Goal: Find contact information: Find contact information

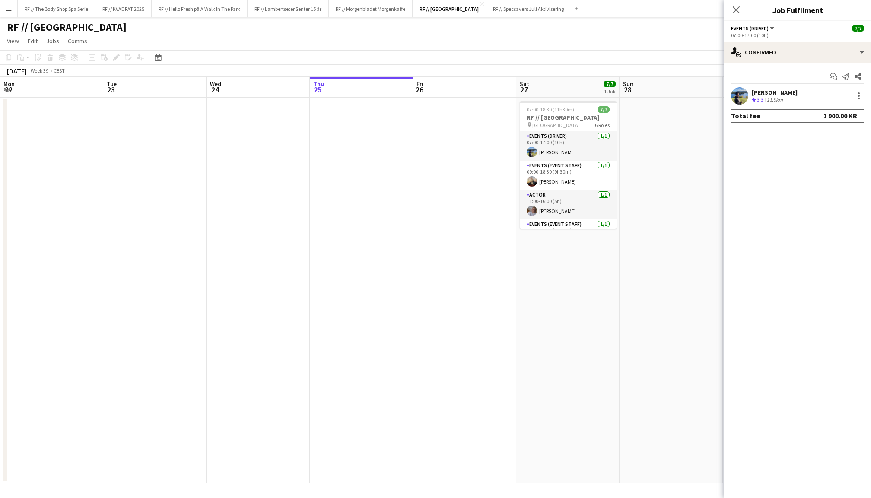
scroll to position [0, 206]
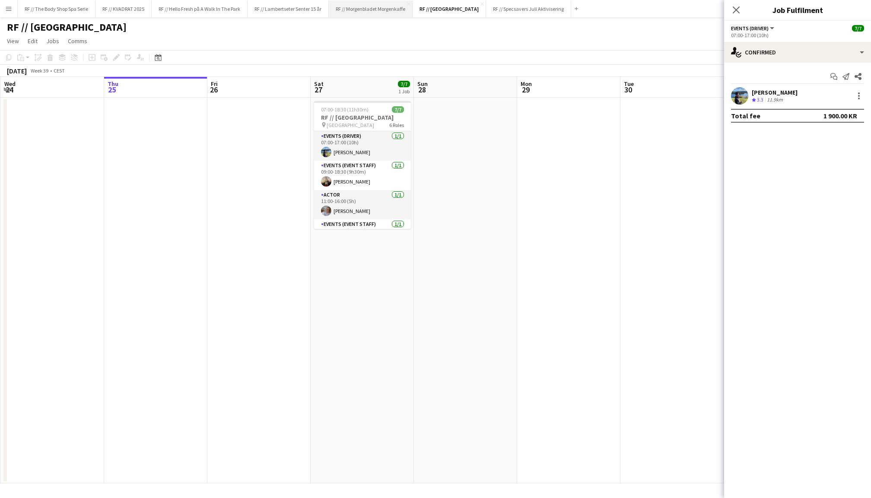
click at [394, 10] on button "RF // Morgenbladet Morgenkaffe Close" at bounding box center [371, 8] width 84 height 17
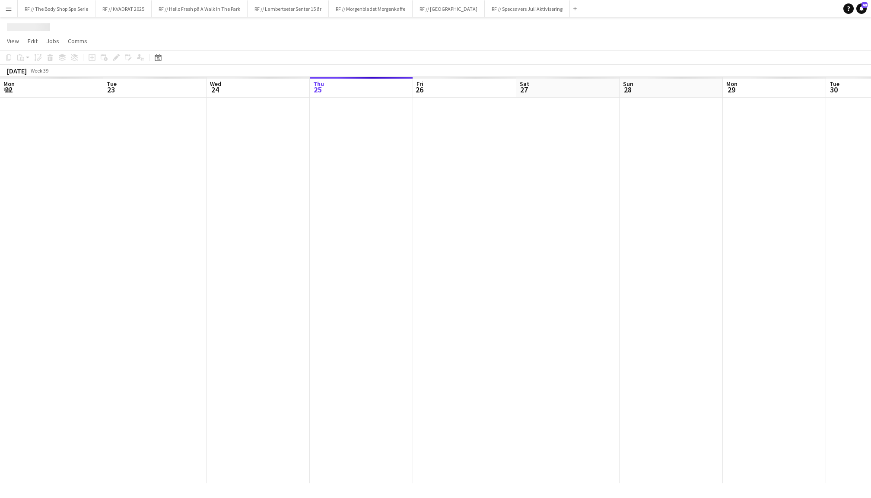
scroll to position [0, 206]
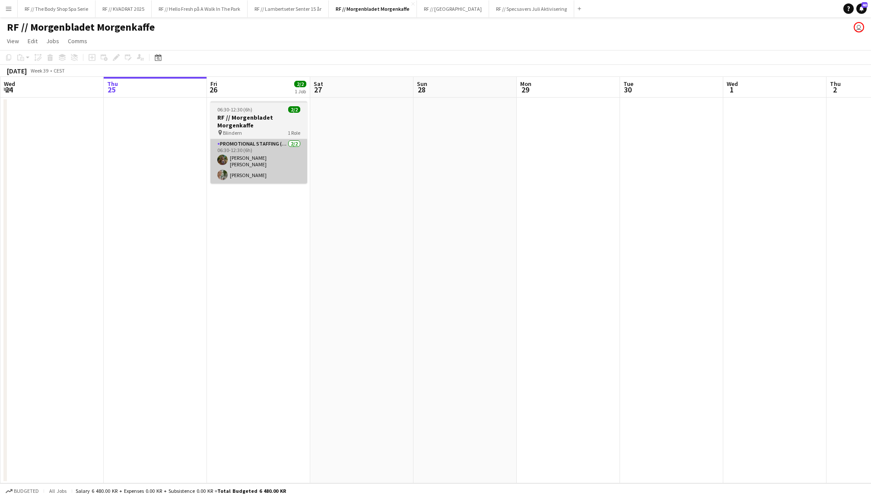
click at [230, 162] on app-card-role "Promotional Staffing (Promotional Staff) [DATE] 06:30-12:30 (6h) [PERSON_NAME] …" at bounding box center [258, 161] width 97 height 45
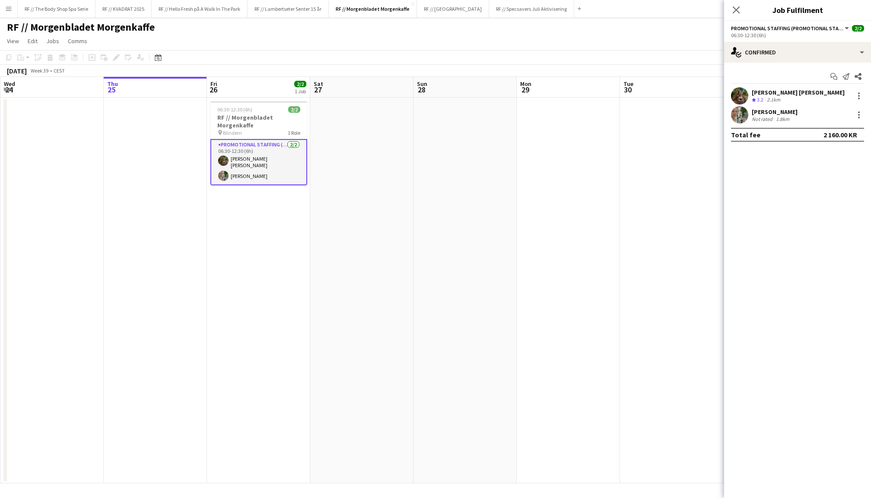
click at [738, 118] on app-user-avatar at bounding box center [739, 114] width 17 height 17
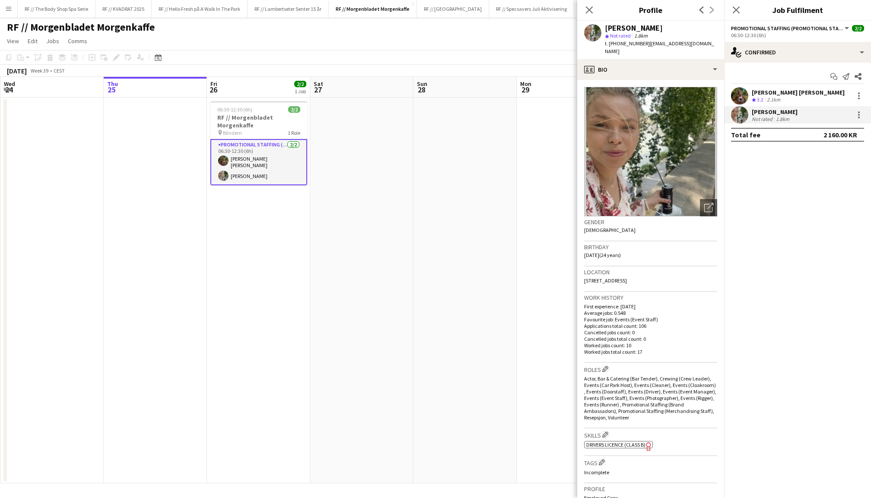
click at [744, 96] on app-user-avatar at bounding box center [739, 95] width 17 height 17
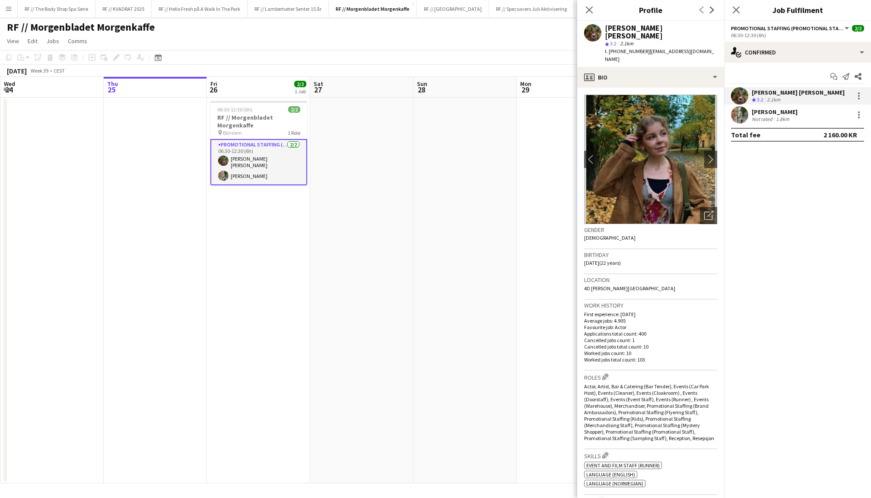
click at [744, 114] on app-user-avatar at bounding box center [739, 114] width 17 height 17
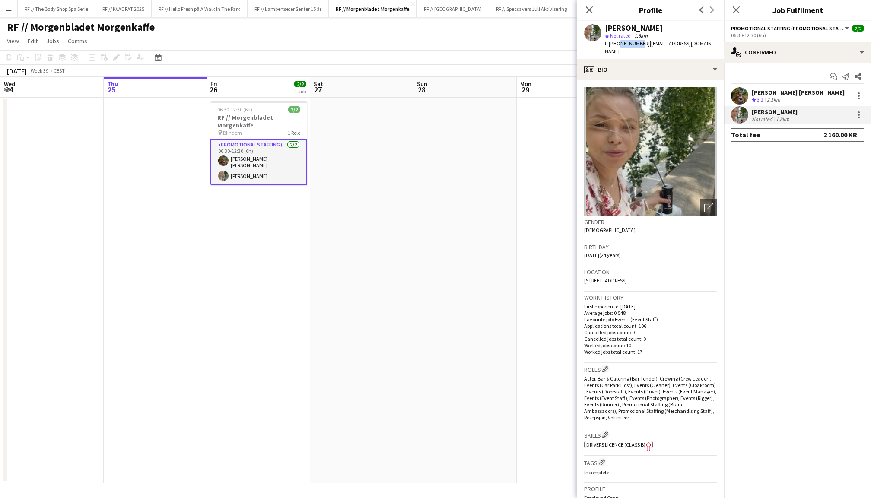
drag, startPoint x: 637, startPoint y: 44, endPoint x: 617, endPoint y: 44, distance: 19.9
click at [617, 44] on span "t. [PHONE_NUMBER]" at bounding box center [627, 43] width 45 height 6
click at [634, 43] on span "t. [PHONE_NUMBER]" at bounding box center [627, 43] width 45 height 6
drag, startPoint x: 637, startPoint y: 43, endPoint x: 617, endPoint y: 44, distance: 19.5
click at [617, 44] on span "t. [PHONE_NUMBER]" at bounding box center [627, 43] width 45 height 6
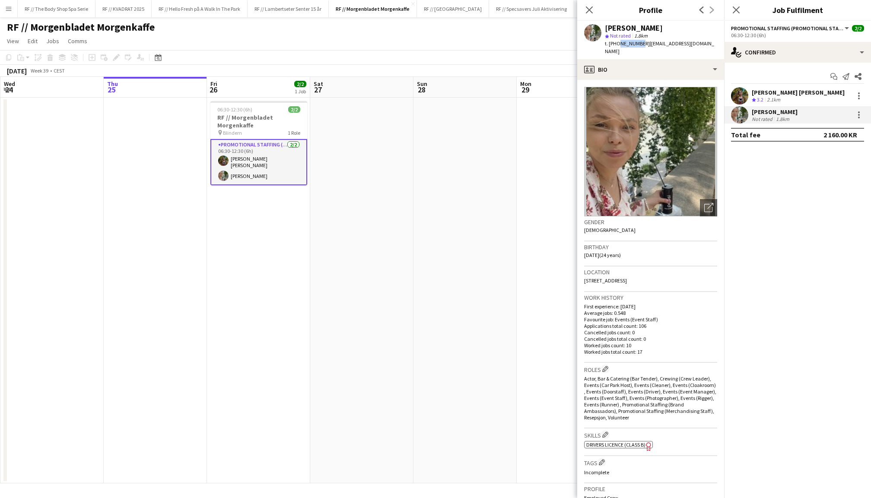
click at [633, 45] on span "t. [PHONE_NUMBER]" at bounding box center [627, 43] width 45 height 6
drag, startPoint x: 637, startPoint y: 45, endPoint x: 616, endPoint y: 45, distance: 20.7
click at [616, 45] on span "t. [PHONE_NUMBER]" at bounding box center [627, 43] width 45 height 6
click at [634, 45] on span "t. [PHONE_NUMBER]" at bounding box center [627, 43] width 45 height 6
drag, startPoint x: 637, startPoint y: 44, endPoint x: 617, endPoint y: 44, distance: 19.4
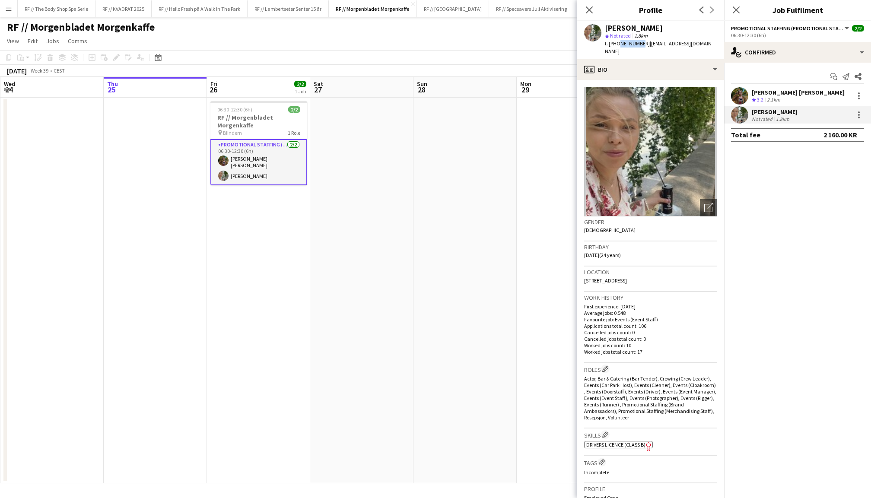
click at [617, 44] on span "t. [PHONE_NUMBER]" at bounding box center [627, 43] width 45 height 6
click at [636, 45] on span "t. [PHONE_NUMBER]" at bounding box center [627, 43] width 45 height 6
drag, startPoint x: 617, startPoint y: 45, endPoint x: 637, endPoint y: 44, distance: 19.9
click at [637, 44] on span "t. [PHONE_NUMBER]" at bounding box center [627, 43] width 45 height 6
click at [627, 45] on span "t. [PHONE_NUMBER]" at bounding box center [627, 43] width 45 height 6
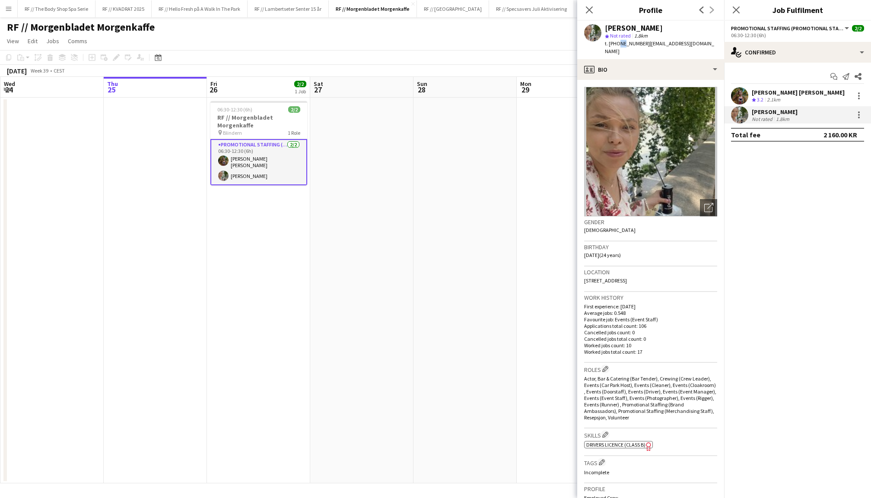
drag, startPoint x: 616, startPoint y: 45, endPoint x: 623, endPoint y: 44, distance: 7.0
click at [623, 44] on span "t. [PHONE_NUMBER]" at bounding box center [627, 43] width 45 height 6
click at [630, 44] on span "t. [PHONE_NUMBER]" at bounding box center [627, 43] width 45 height 6
click at [624, 66] on div "profile Bio" at bounding box center [650, 69] width 147 height 21
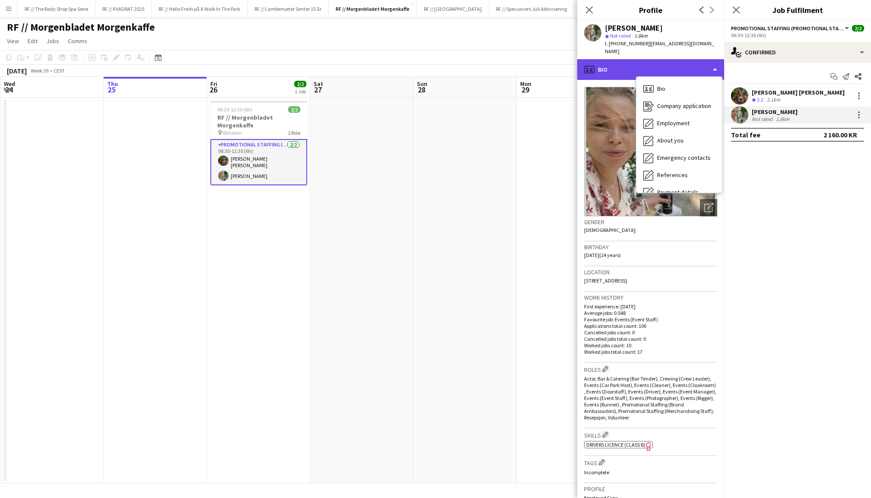
click at [716, 59] on div "profile Bio" at bounding box center [650, 69] width 147 height 21
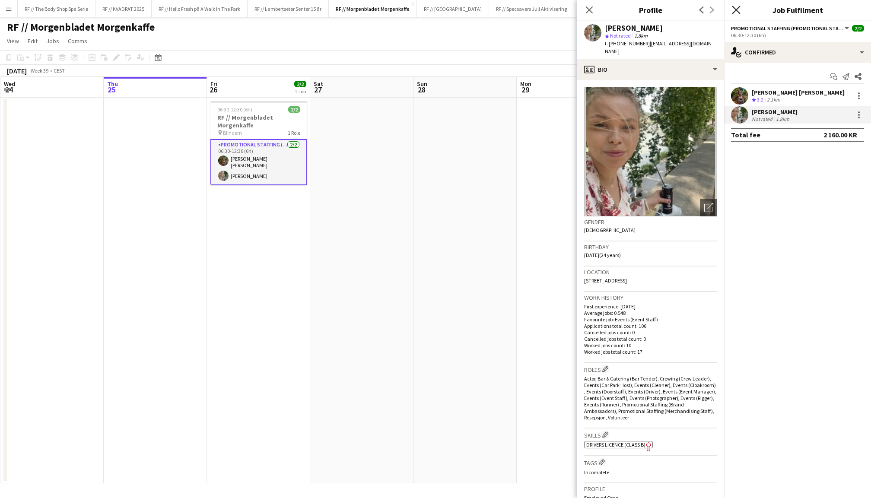
click at [736, 11] on icon "Close pop-in" at bounding box center [736, 10] width 8 height 8
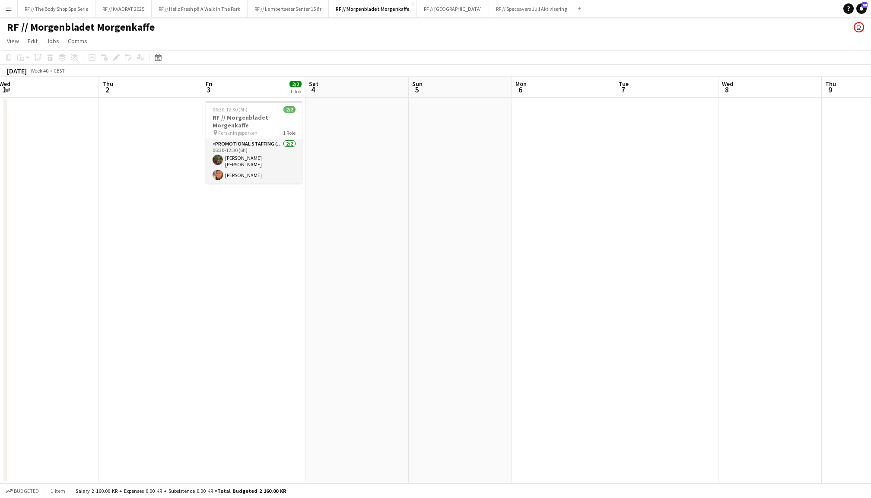
scroll to position [0, 237]
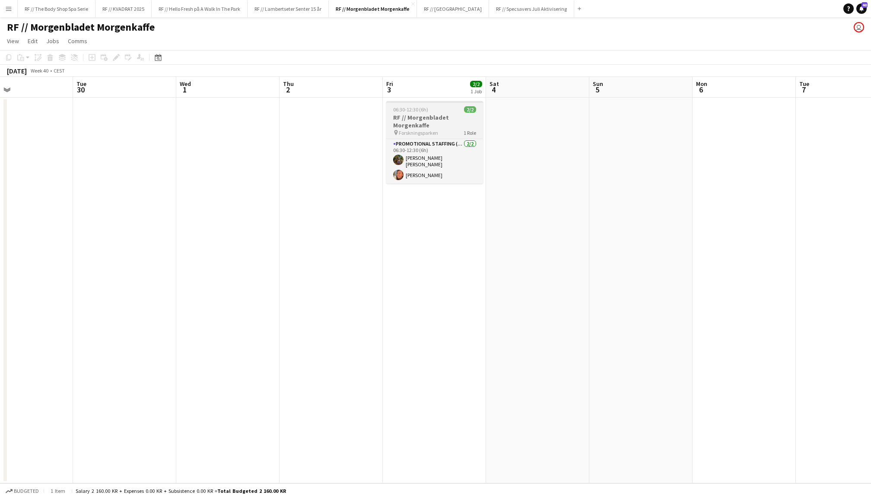
click at [457, 129] on div "pin Forskningsparken 1 Role" at bounding box center [434, 132] width 97 height 7
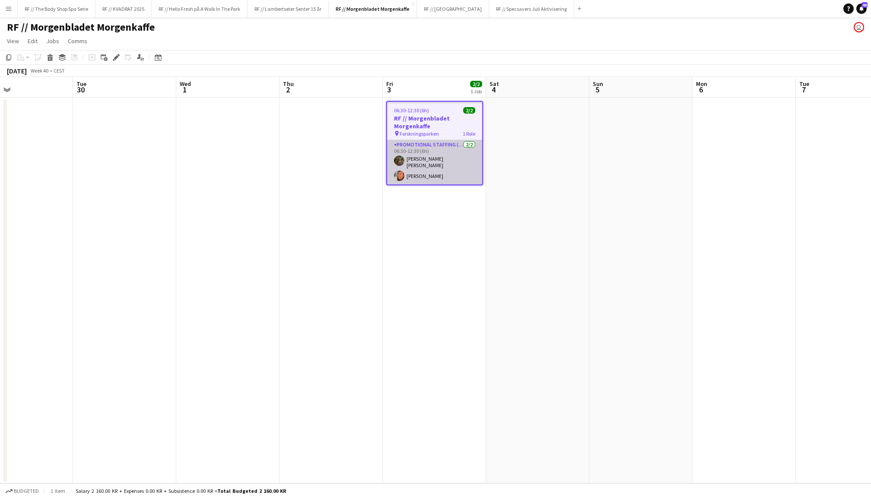
click at [461, 151] on app-card-role "Promotional Staffing (Promotional Staff) [DATE] 06:30-12:30 (6h) [PERSON_NAME] …" at bounding box center [434, 162] width 95 height 45
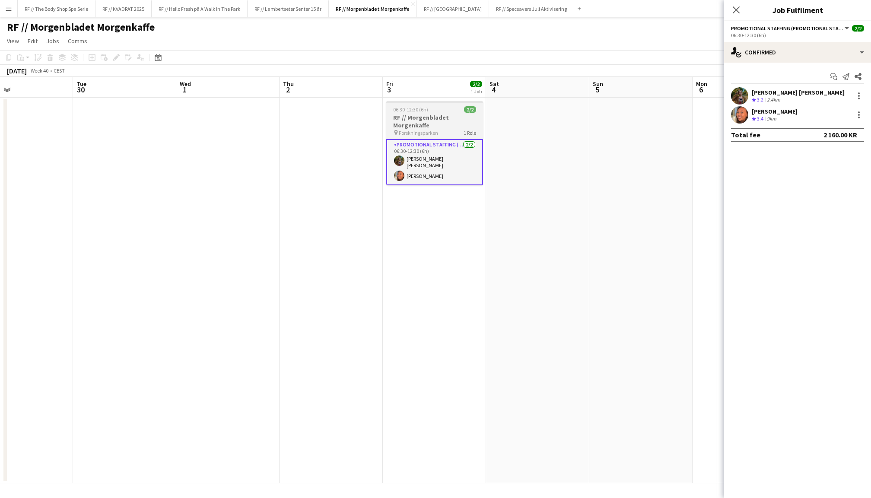
click at [450, 112] on div "06:30-12:30 (6h) 2/2" at bounding box center [434, 109] width 97 height 6
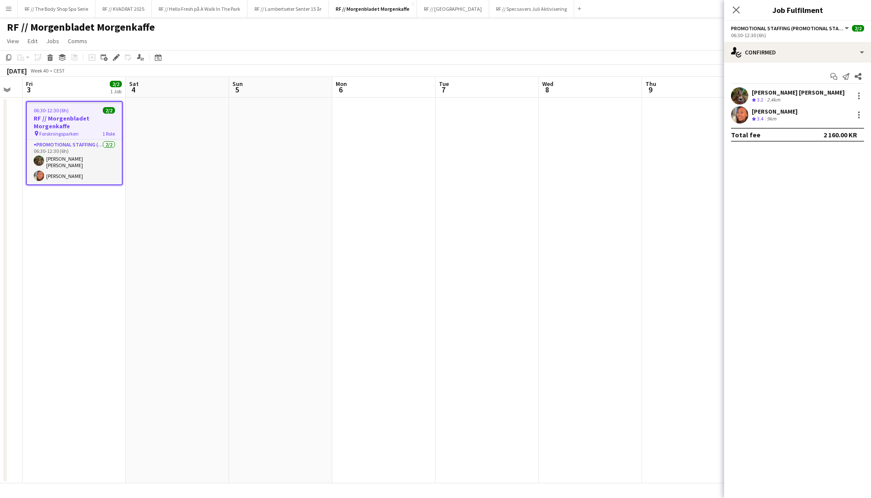
scroll to position [0, 391]
click at [740, 110] on app-user-avatar at bounding box center [739, 114] width 17 height 17
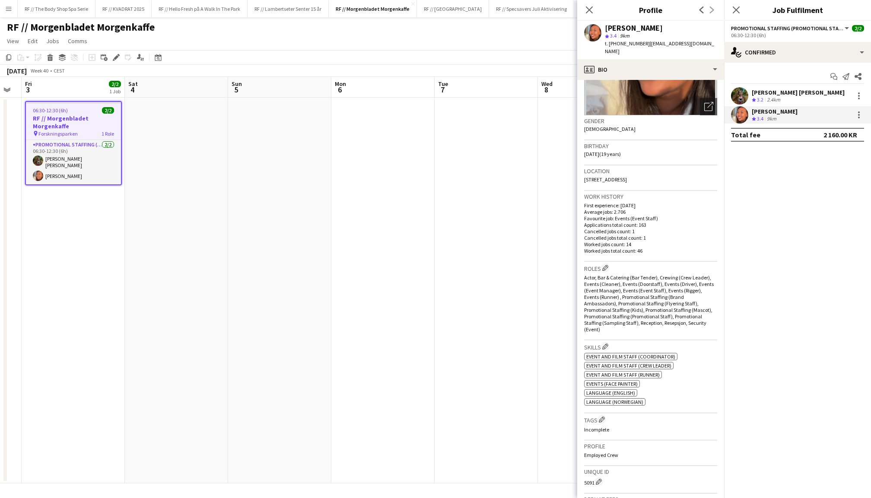
scroll to position [16, 0]
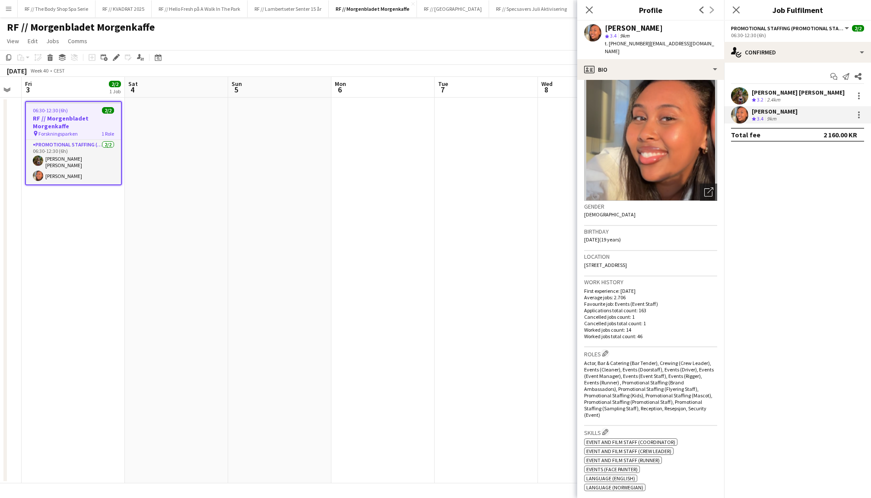
click at [742, 100] on app-user-avatar at bounding box center [739, 95] width 17 height 17
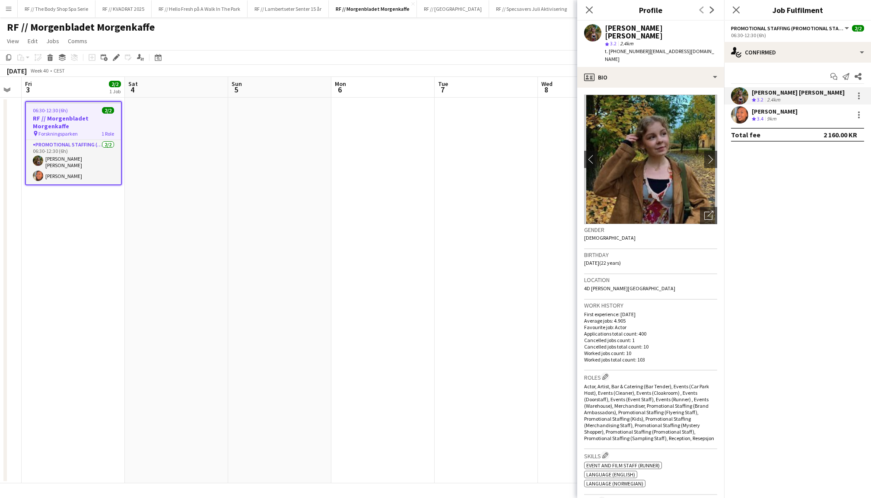
scroll to position [16, 0]
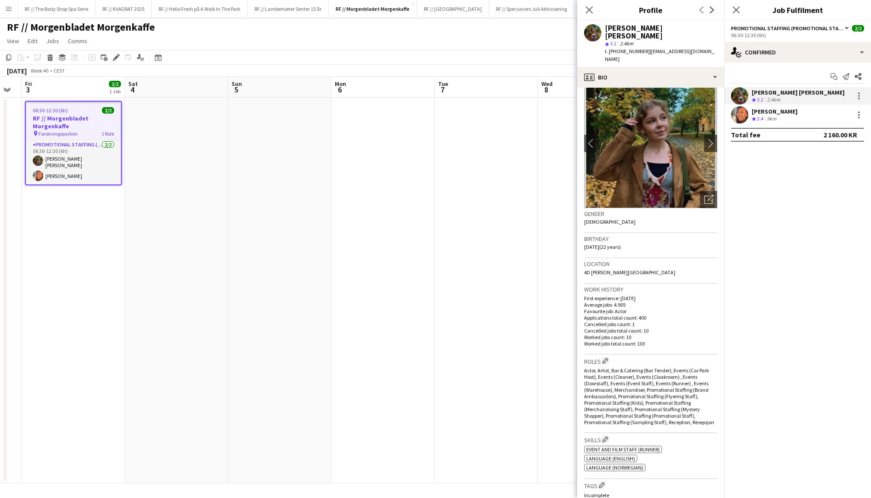
click at [742, 111] on app-user-avatar at bounding box center [739, 114] width 17 height 17
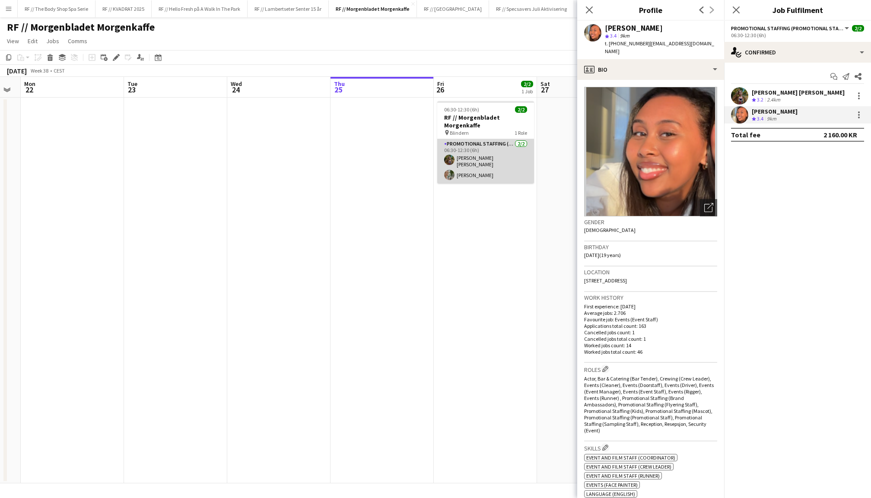
click at [472, 153] on app-card-role "Promotional Staffing (Promotional Staff) [DATE] 06:30-12:30 (6h) [PERSON_NAME] …" at bounding box center [485, 161] width 97 height 45
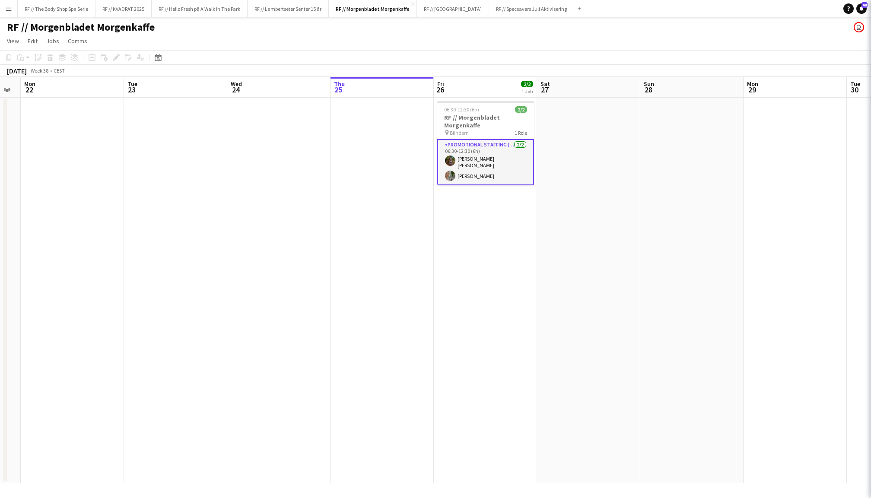
scroll to position [0, 289]
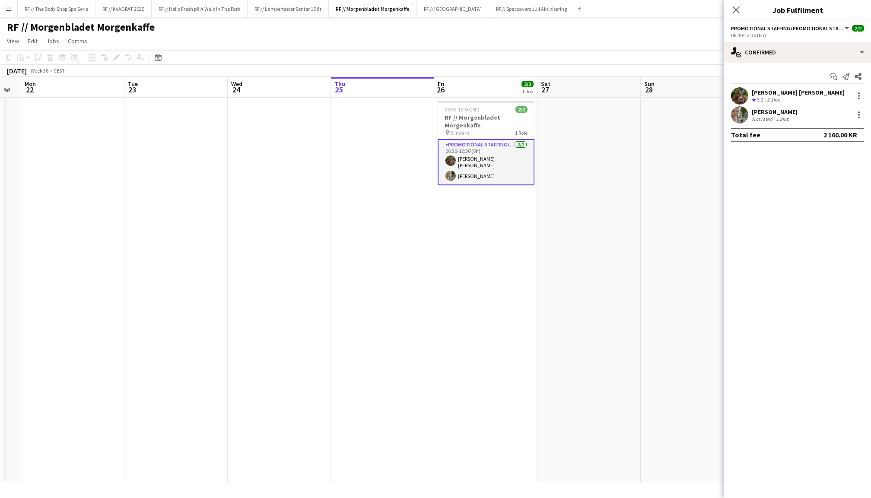
click at [753, 114] on div "[PERSON_NAME]" at bounding box center [775, 112] width 46 height 8
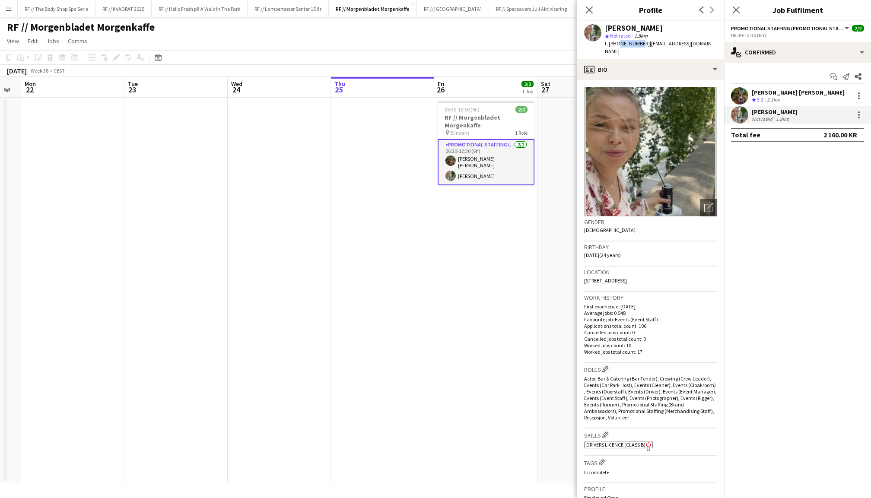
drag, startPoint x: 637, startPoint y: 43, endPoint x: 616, endPoint y: 45, distance: 20.9
click at [616, 45] on span "t. [PHONE_NUMBER]" at bounding box center [627, 43] width 45 height 6
copy span "47706620"
click at [369, 188] on app-date-cell at bounding box center [382, 291] width 103 height 386
